Goal: Information Seeking & Learning: Compare options

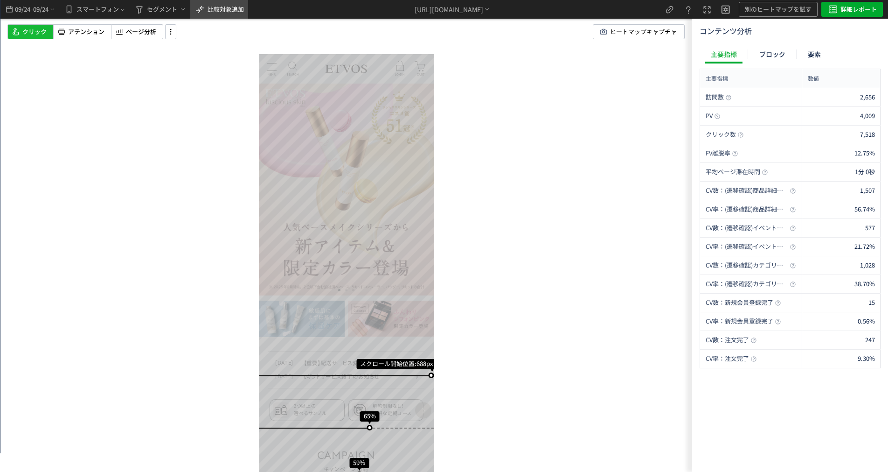
click at [221, 9] on span "比較対象追加" at bounding box center [226, 9] width 36 height 9
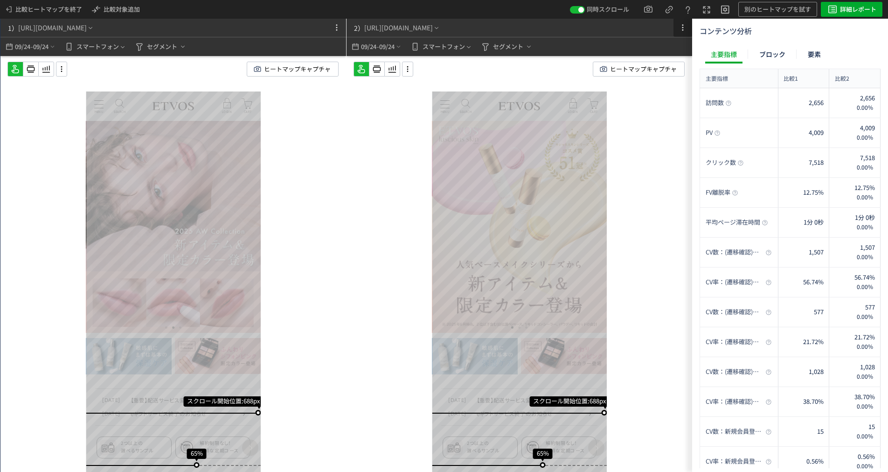
click at [679, 28] on icon at bounding box center [682, 27] width 11 height 11
click at [705, 8] on use at bounding box center [707, 10] width 7 height 7
